Goal: Transaction & Acquisition: Obtain resource

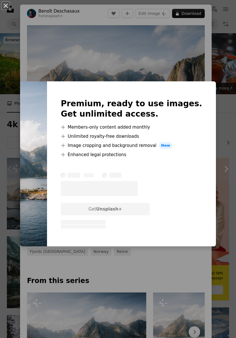
scroll to position [30, 0]
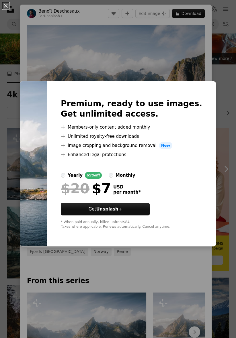
click at [189, 37] on div "An X shape Premium, ready to use images. Get unlimited access. A plus sign Memb…" at bounding box center [118, 169] width 236 height 338
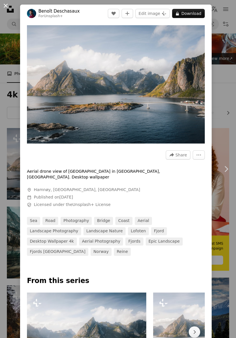
click at [8, 7] on button "An X shape" at bounding box center [5, 5] width 7 height 7
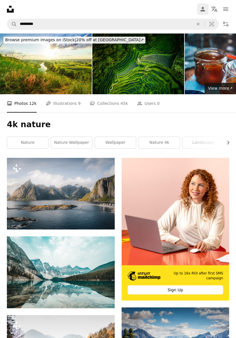
click at [203, 6] on icon "Person" at bounding box center [202, 9] width 7 height 7
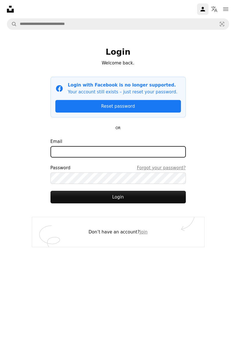
click at [161, 150] on input "Email" at bounding box center [117, 151] width 135 height 11
type input "**********"
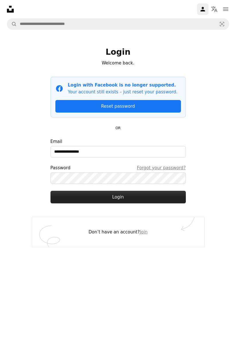
click at [145, 198] on button "Login" at bounding box center [117, 197] width 135 height 13
